Goal: Share content

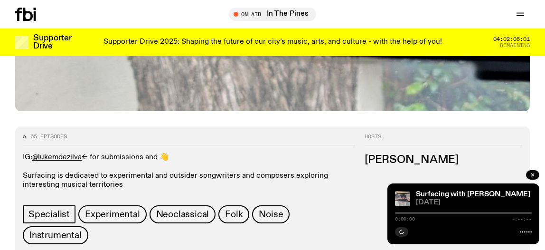
scroll to position [370, 0]
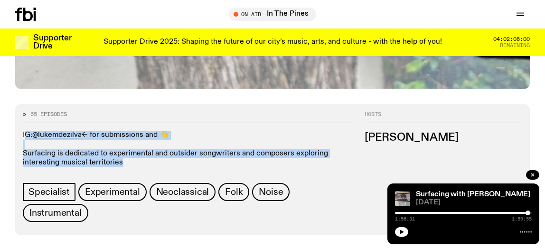
drag, startPoint x: 125, startPoint y: 165, endPoint x: 5, endPoint y: 136, distance: 123.6
copy p "IG: @lukemdezilva <- for submissions and 👋 Surfacing is dedicated to experiment…"
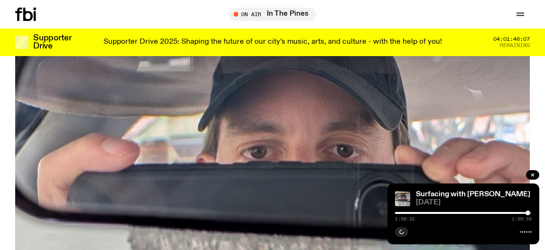
scroll to position [50, 0]
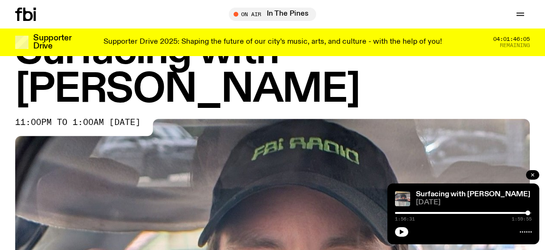
click at [528, 173] on button "button" at bounding box center [532, 174] width 13 height 9
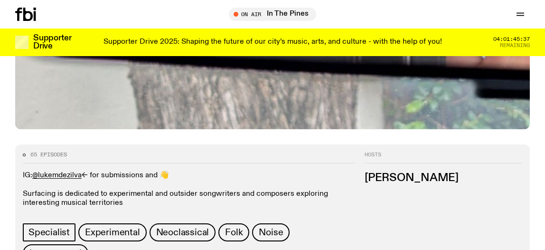
scroll to position [325, 0]
